Goal: Browse casually

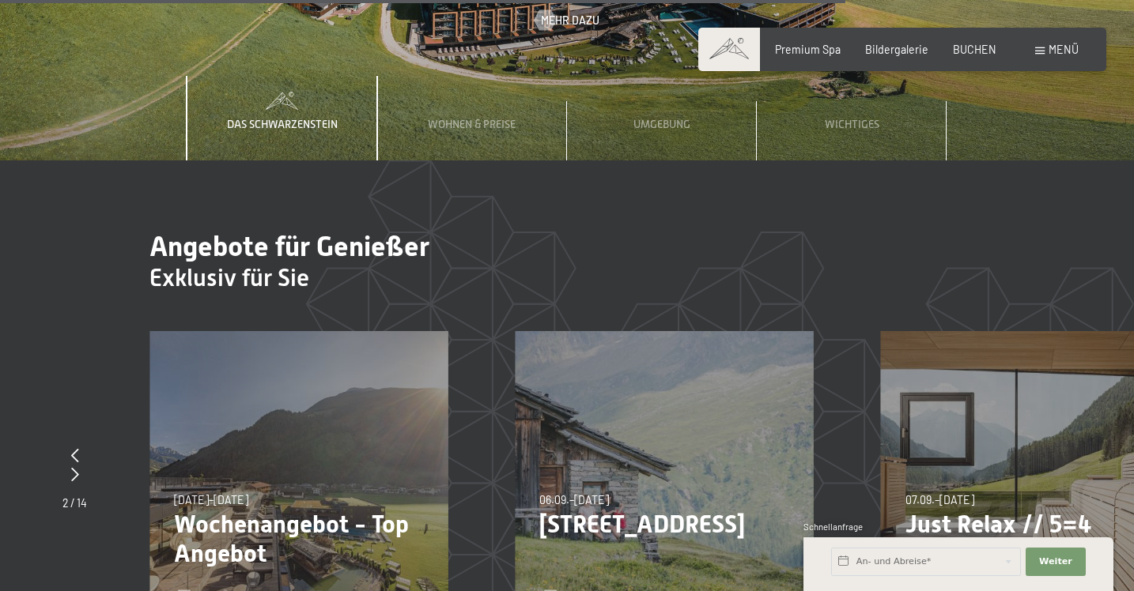
scroll to position [4828, 0]
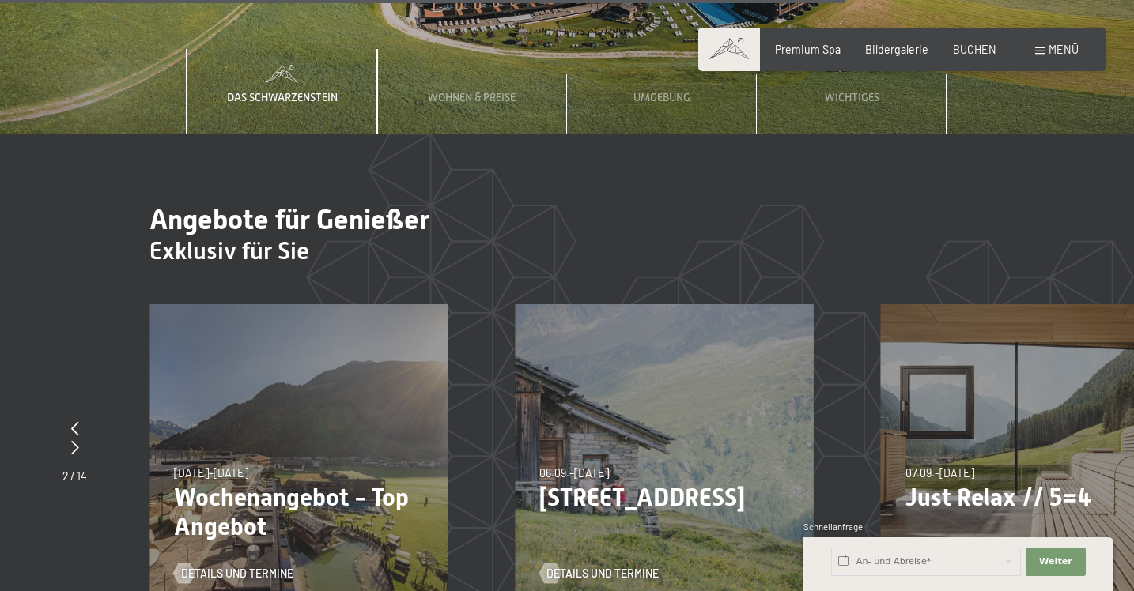
click at [606, 361] on div "06.09.–05.10.2025 27.06.–09.08.2026 29.08.–13.09.2026 06.09.–05.10.2025 Bleibe …" at bounding box center [664, 453] width 298 height 298
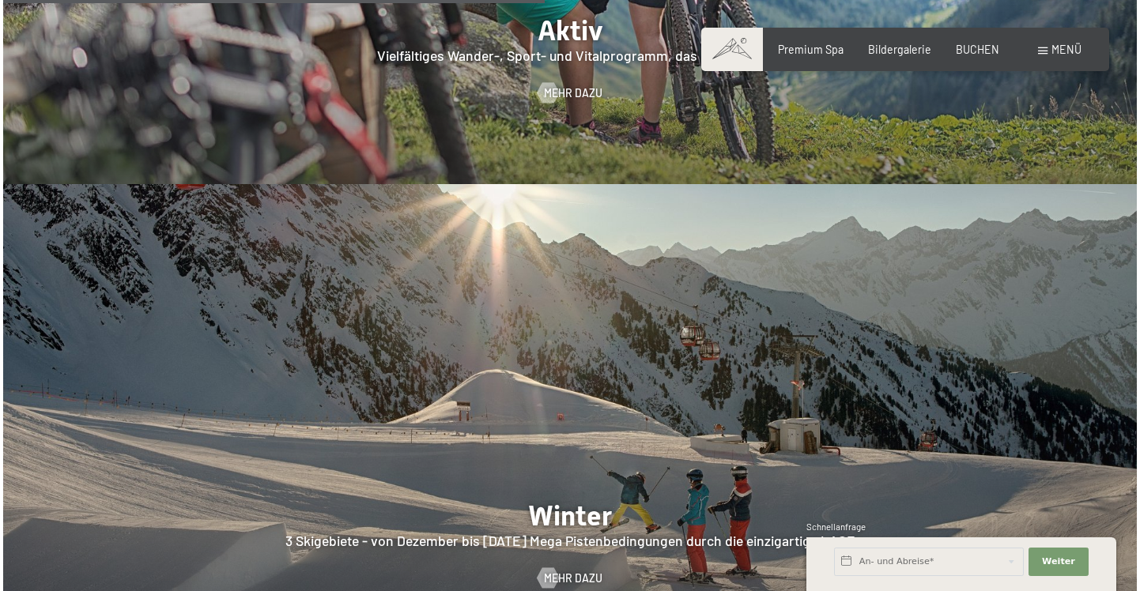
scroll to position [3056, 0]
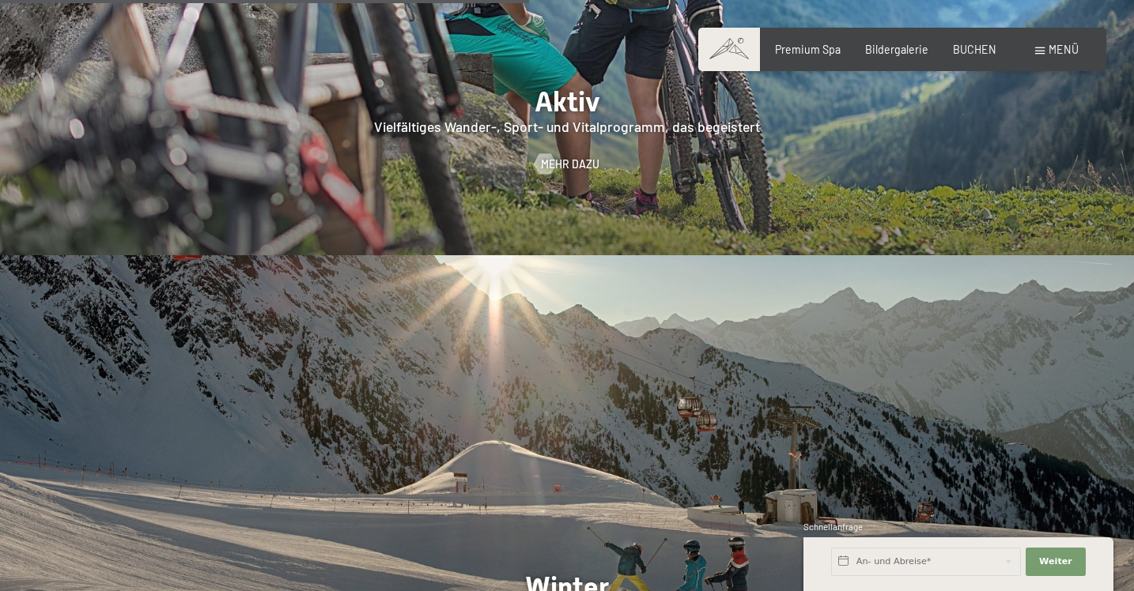
click at [1059, 48] on span "Menü" at bounding box center [1063, 49] width 30 height 13
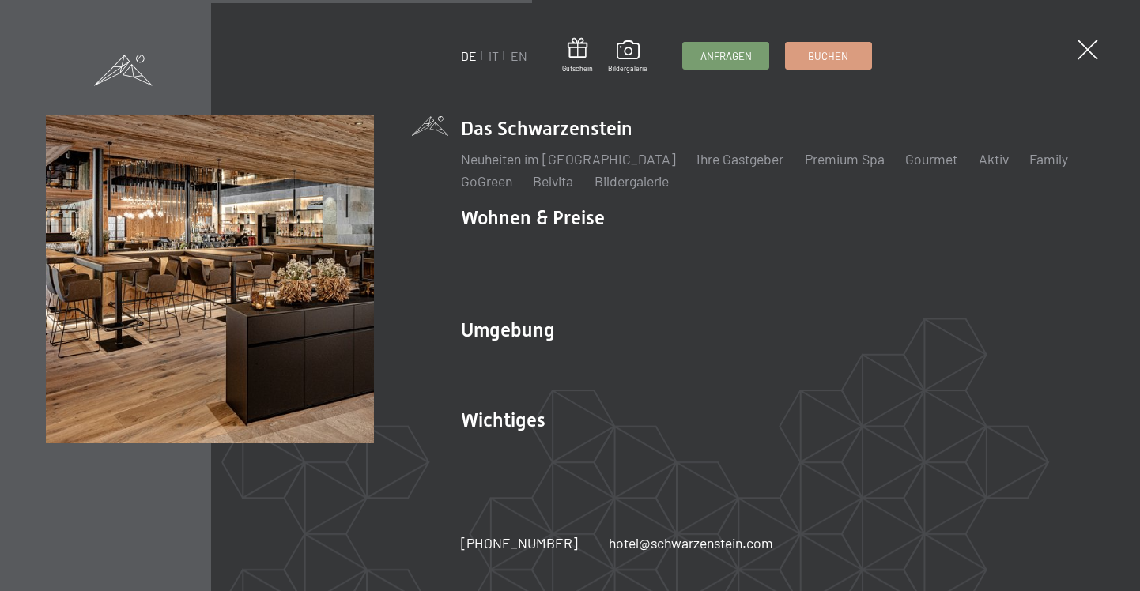
click at [138, 55] on span at bounding box center [123, 70] width 59 height 31
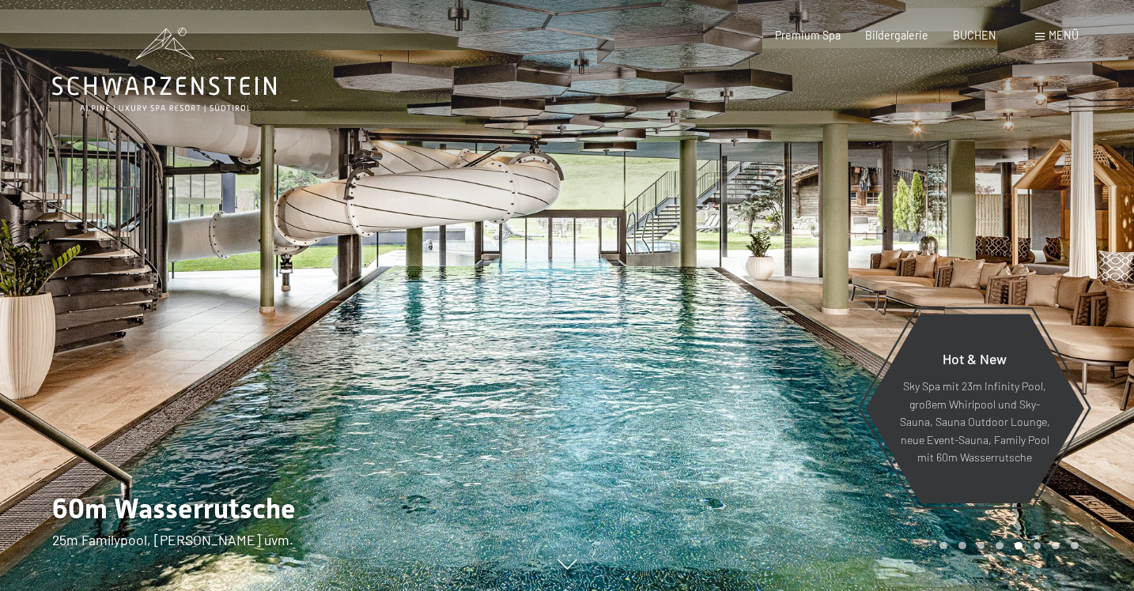
click at [399, 347] on div at bounding box center [283, 295] width 567 height 591
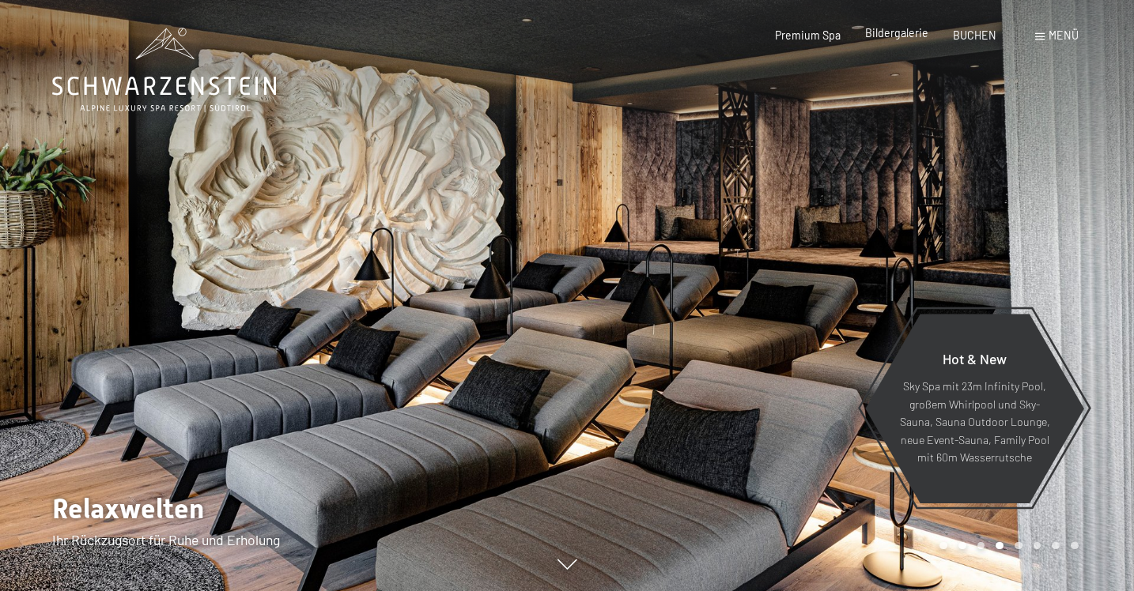
click at [885, 34] on span "Bildergalerie" at bounding box center [896, 32] width 63 height 13
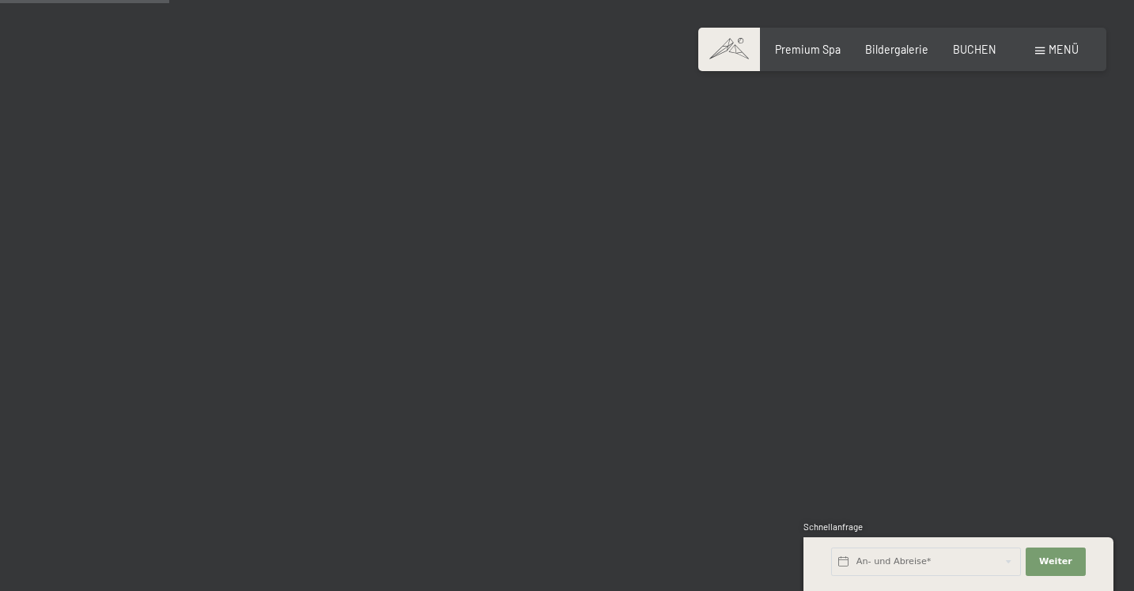
scroll to position [1434, 0]
